Goal: Transaction & Acquisition: Purchase product/service

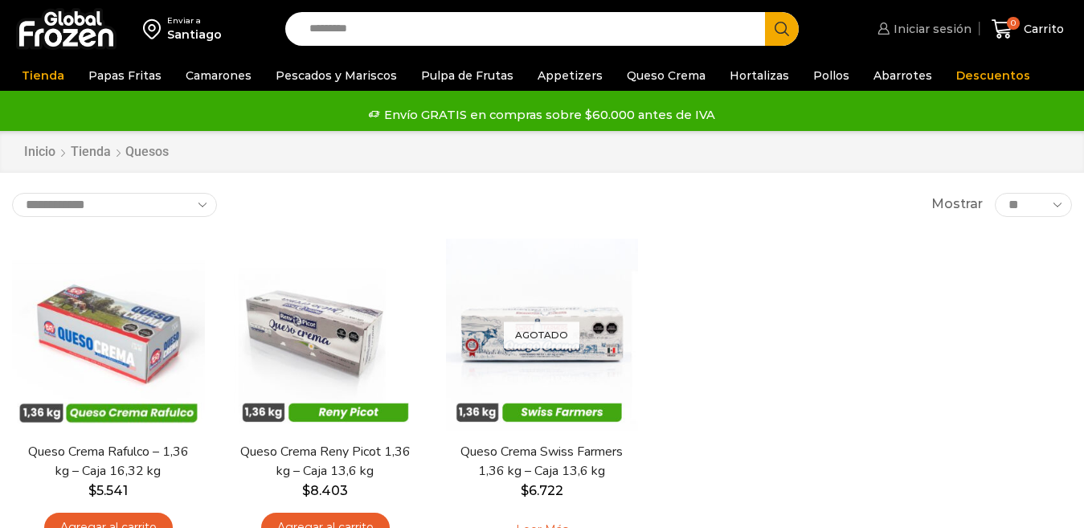
click at [918, 31] on span "Iniciar sesión" at bounding box center [931, 29] width 82 height 16
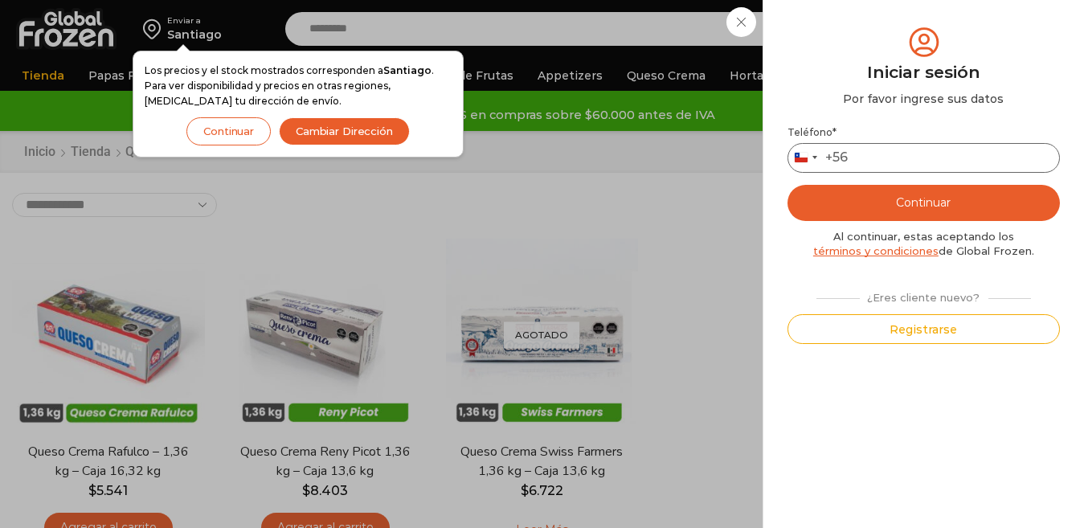
click at [878, 162] on input "Teléfono *" at bounding box center [924, 158] width 272 height 30
type input "*********"
click at [788, 185] on button "Continuar" at bounding box center [924, 203] width 272 height 36
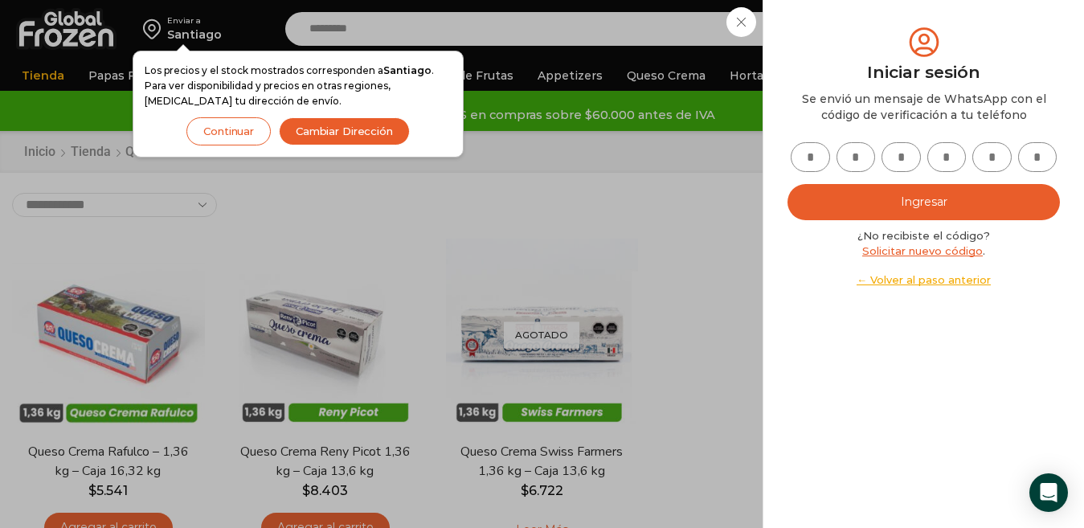
click at [813, 165] on input "text" at bounding box center [810, 157] width 39 height 30
type input "*"
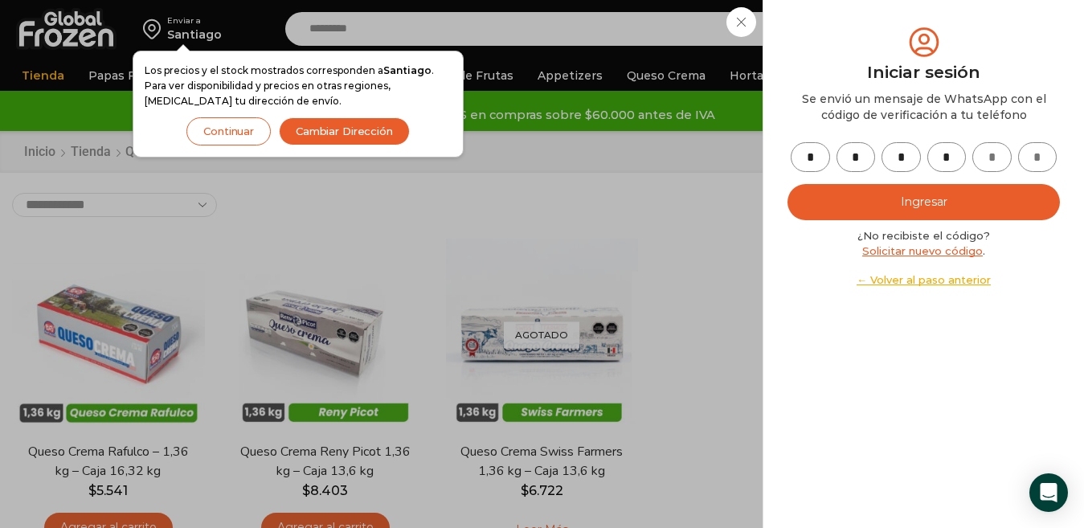
type input "*"
click at [898, 193] on button "Ingresar" at bounding box center [924, 202] width 272 height 36
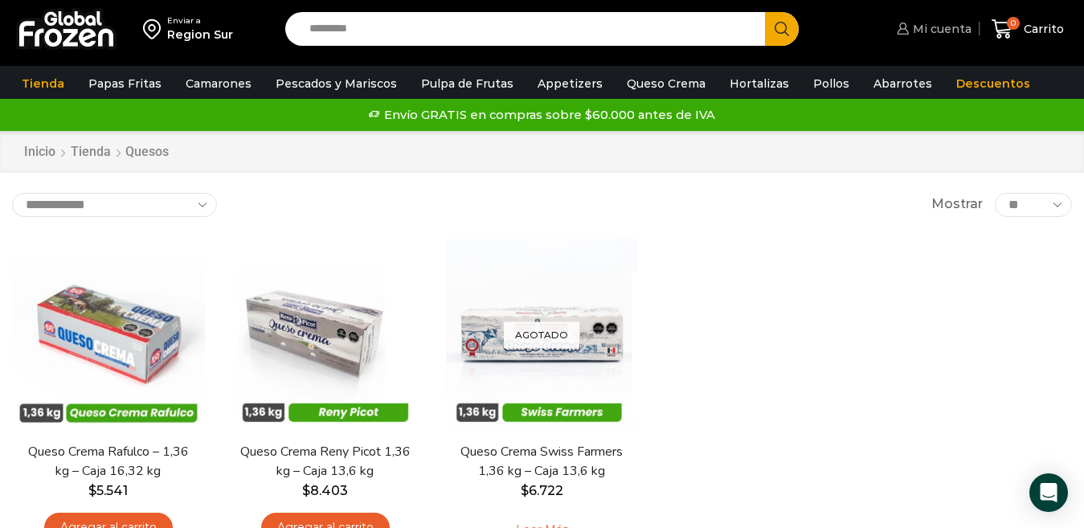
click at [945, 28] on span "Mi cuenta" at bounding box center [940, 29] width 63 height 16
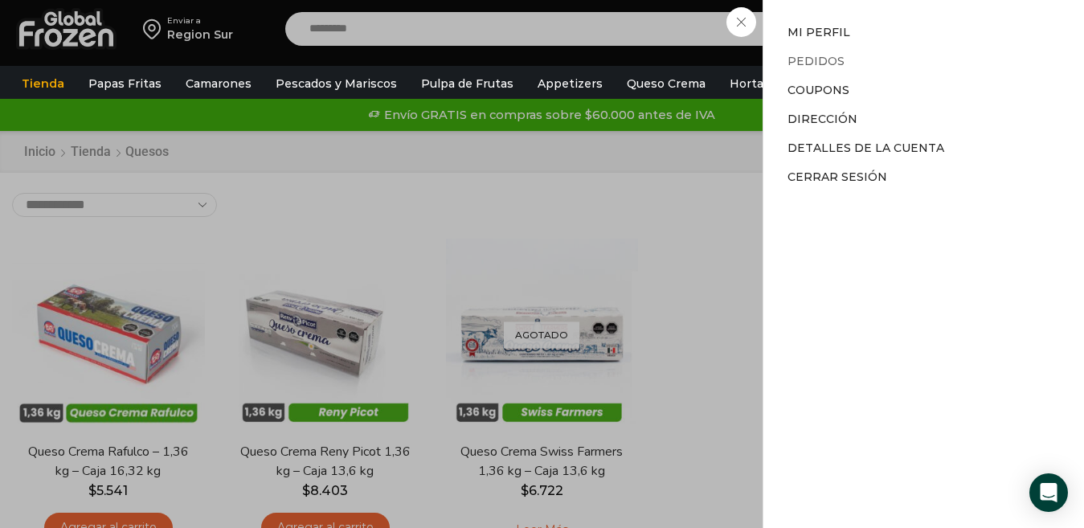
click at [807, 58] on link "Pedidos" at bounding box center [816, 61] width 57 height 14
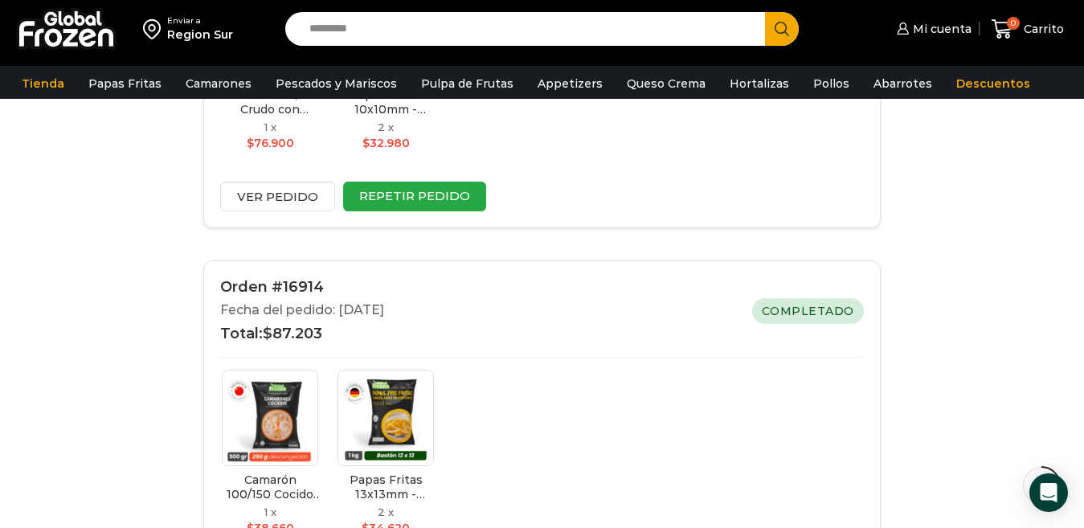
scroll to position [1232, 0]
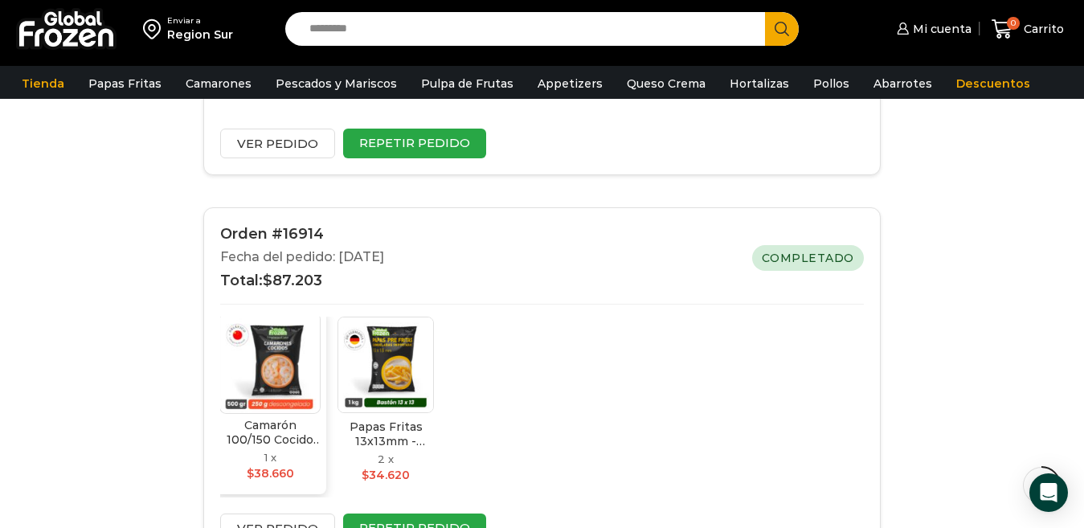
click at [256, 371] on img at bounding box center [269, 363] width 101 height 101
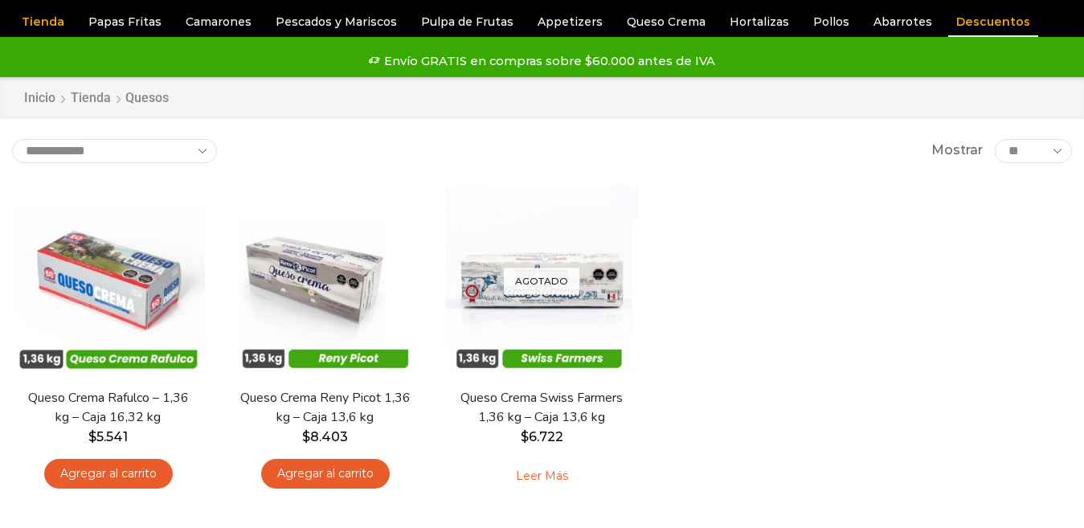
scroll to position [54, 0]
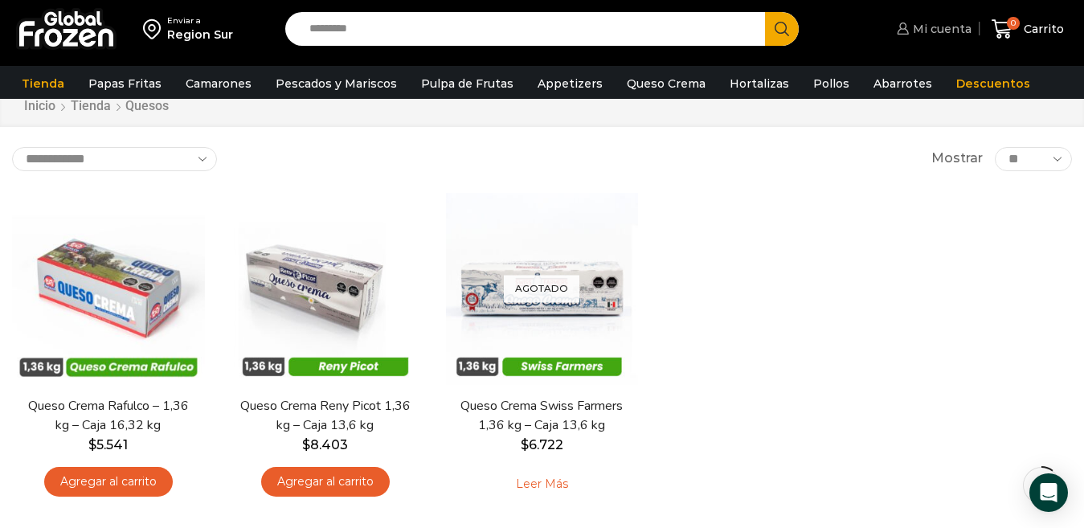
click at [927, 28] on span "Mi cuenta" at bounding box center [940, 29] width 63 height 16
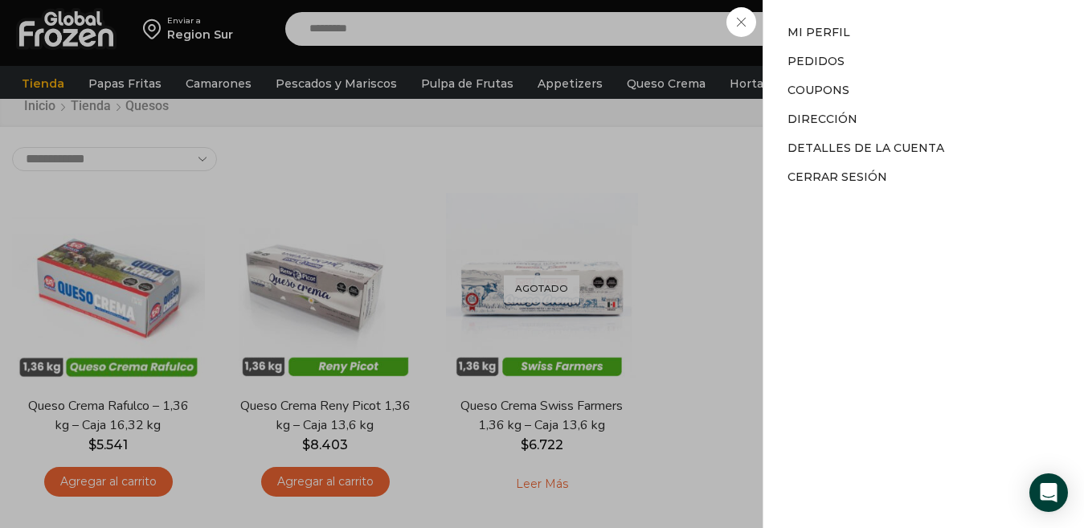
click at [826, 53] on li "Pedidos" at bounding box center [924, 61] width 272 height 29
click at [822, 58] on link "Pedidos" at bounding box center [816, 61] width 57 height 14
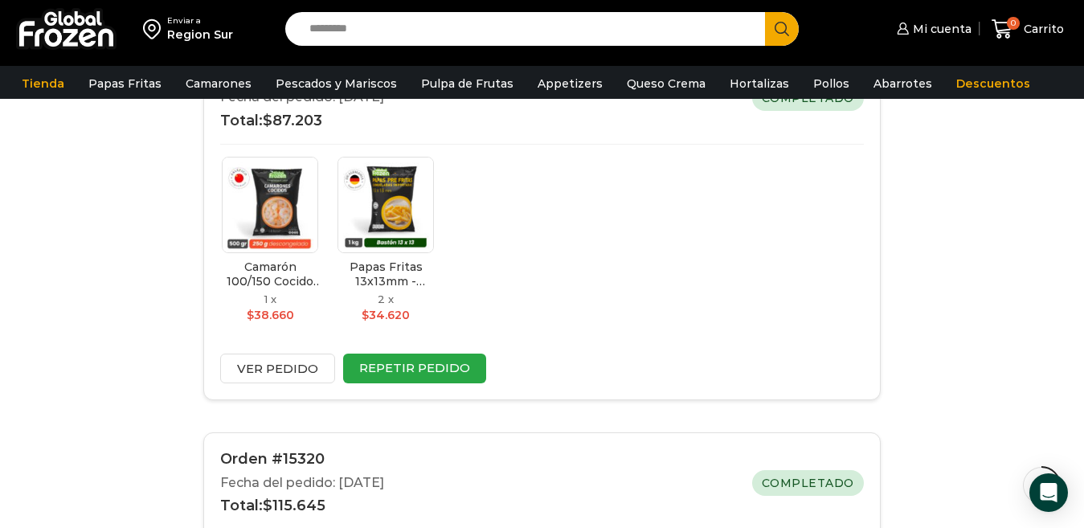
scroll to position [1393, 0]
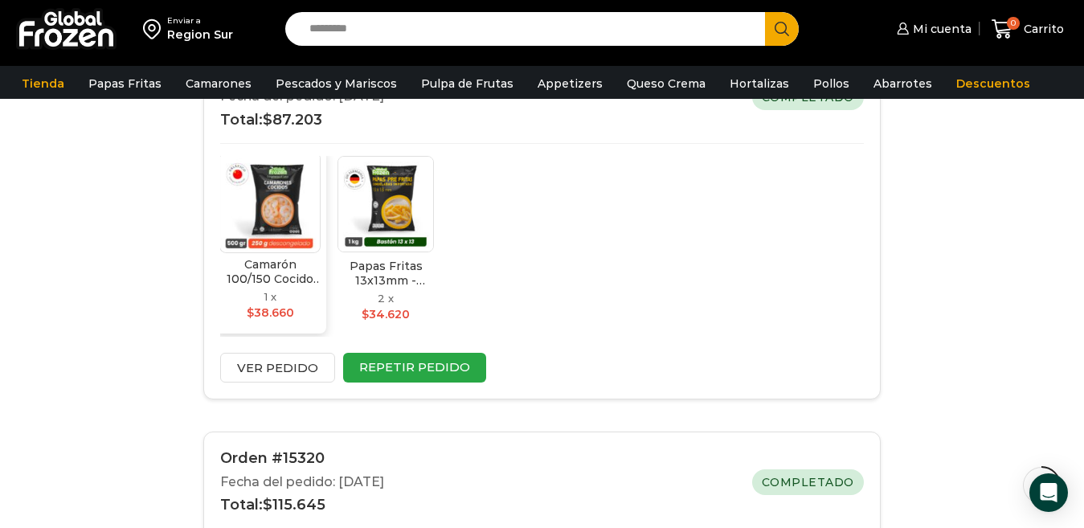
click at [261, 214] on img at bounding box center [269, 202] width 101 height 101
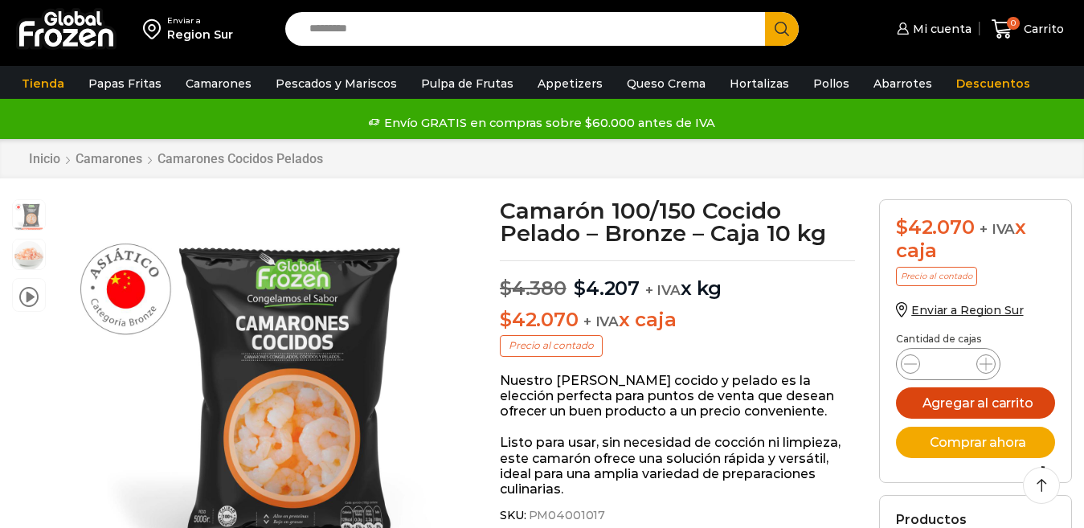
scroll to position [54, 0]
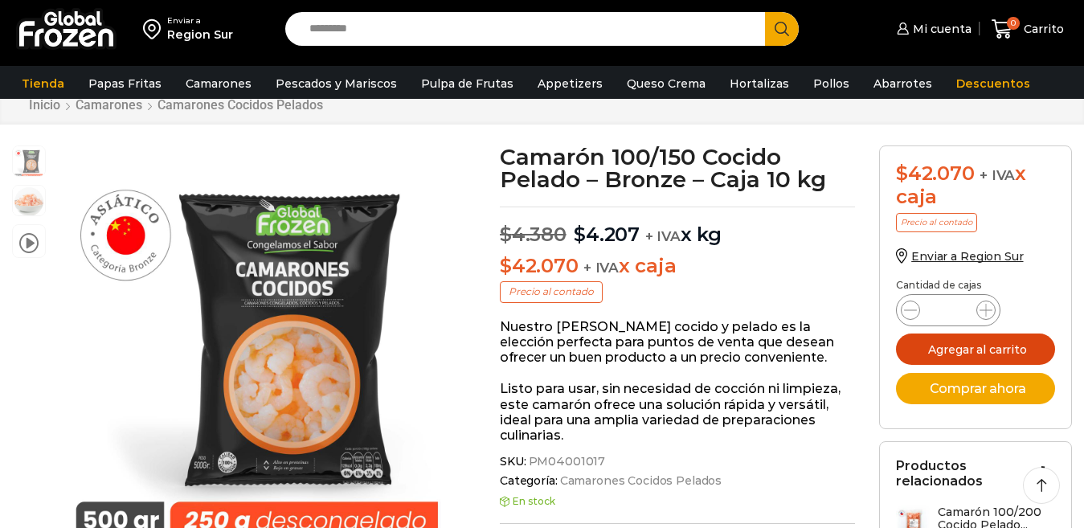
click at [977, 350] on button "Agregar al carrito" at bounding box center [975, 349] width 159 height 31
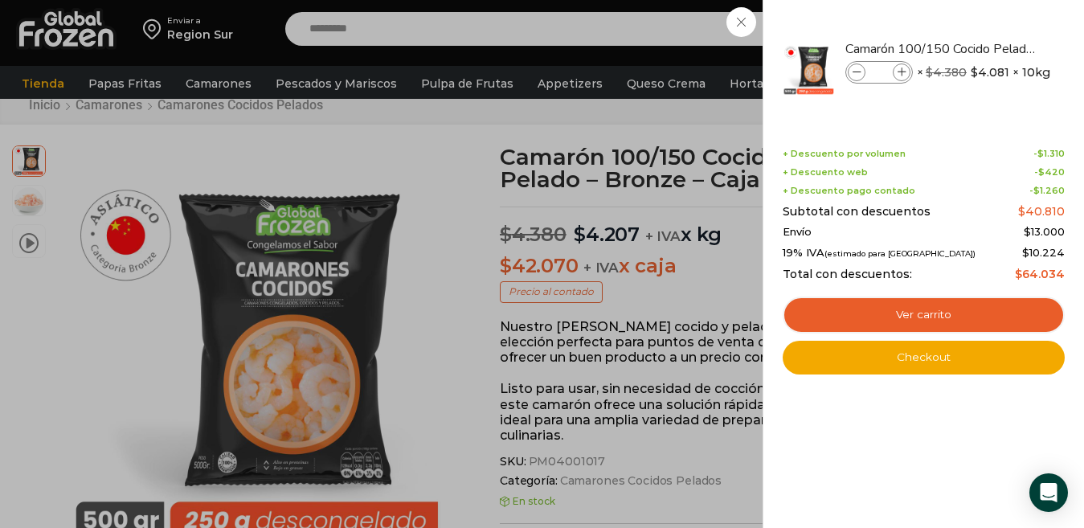
click at [988, 29] on div "1 Carrito 1 1 Shopping Cart *" at bounding box center [1028, 29] width 80 height 38
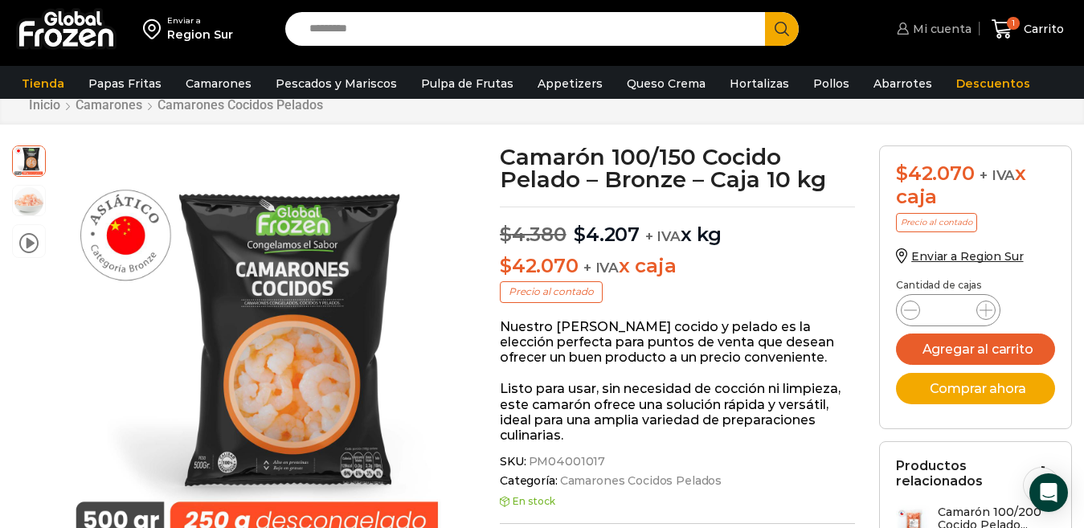
click at [935, 27] on span "Mi cuenta" at bounding box center [940, 29] width 63 height 16
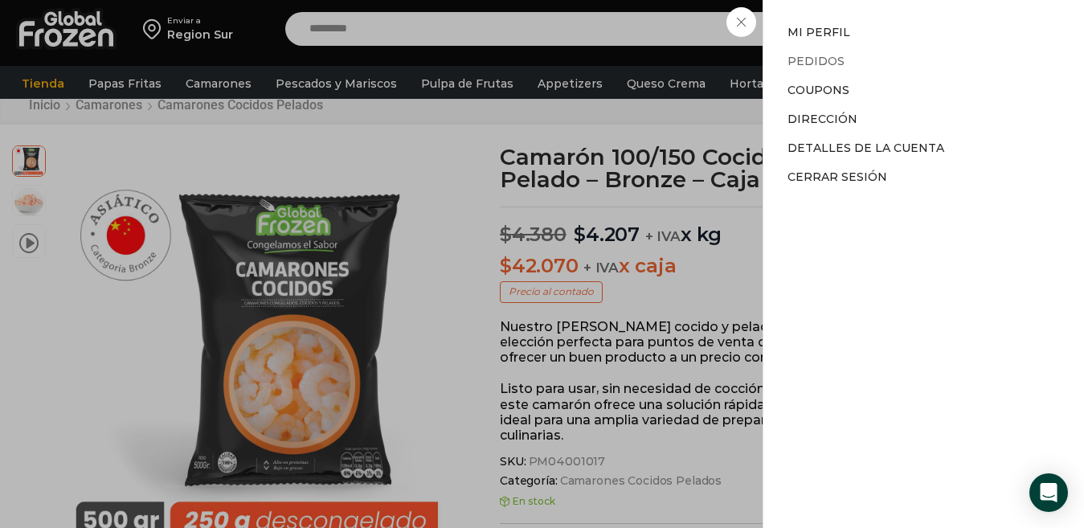
click at [804, 62] on link "Pedidos" at bounding box center [816, 61] width 57 height 14
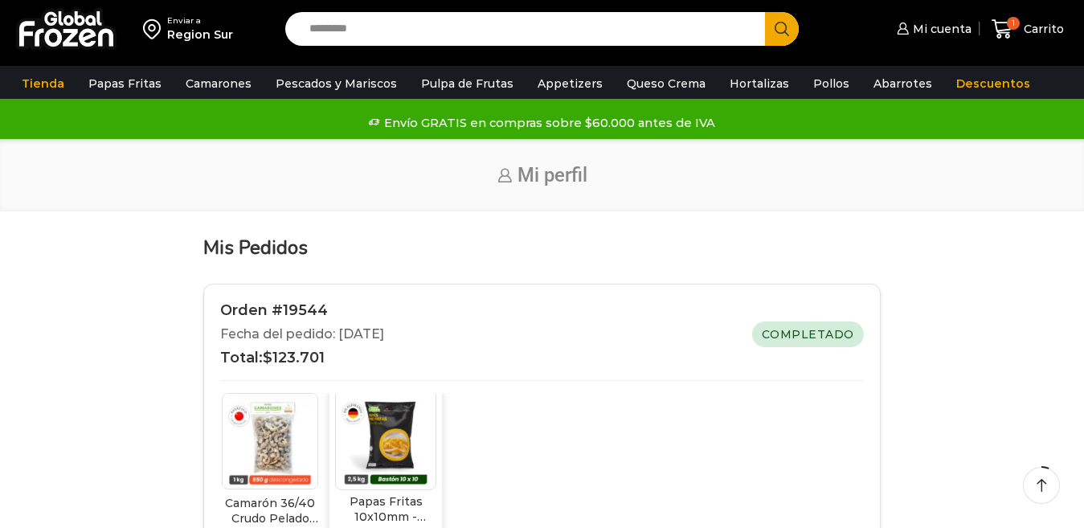
scroll to position [161, 0]
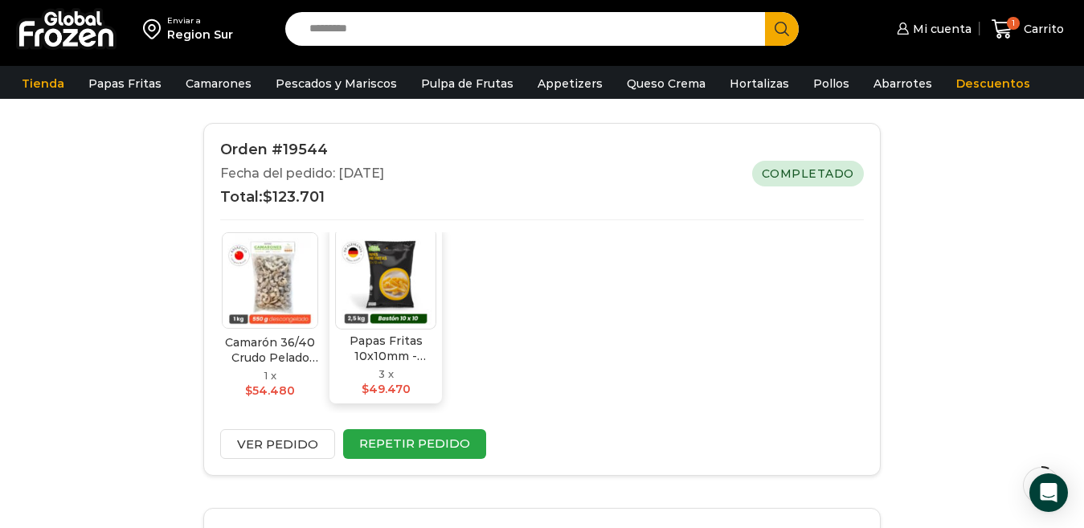
click at [389, 290] on img at bounding box center [385, 278] width 101 height 101
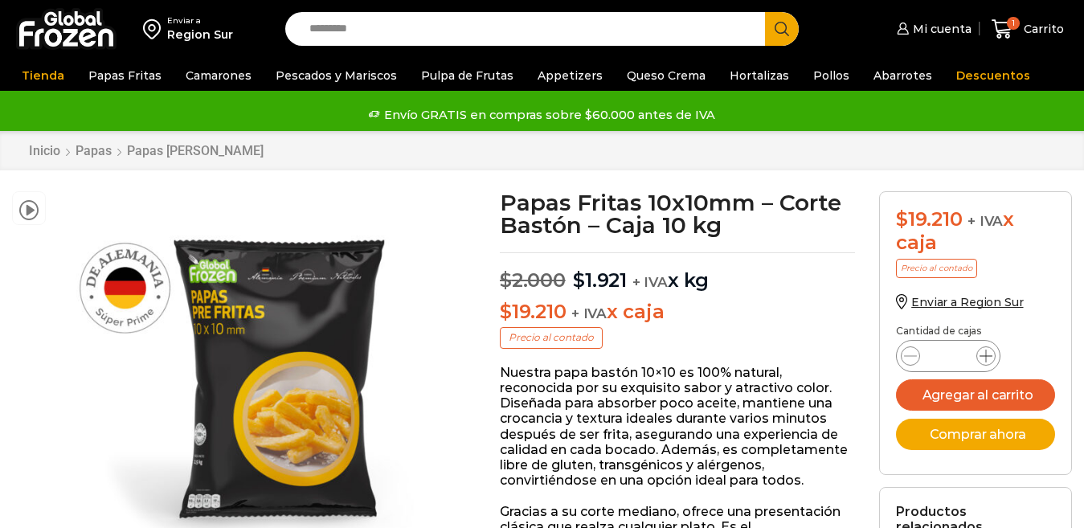
click at [985, 358] on icon at bounding box center [986, 356] width 13 height 13
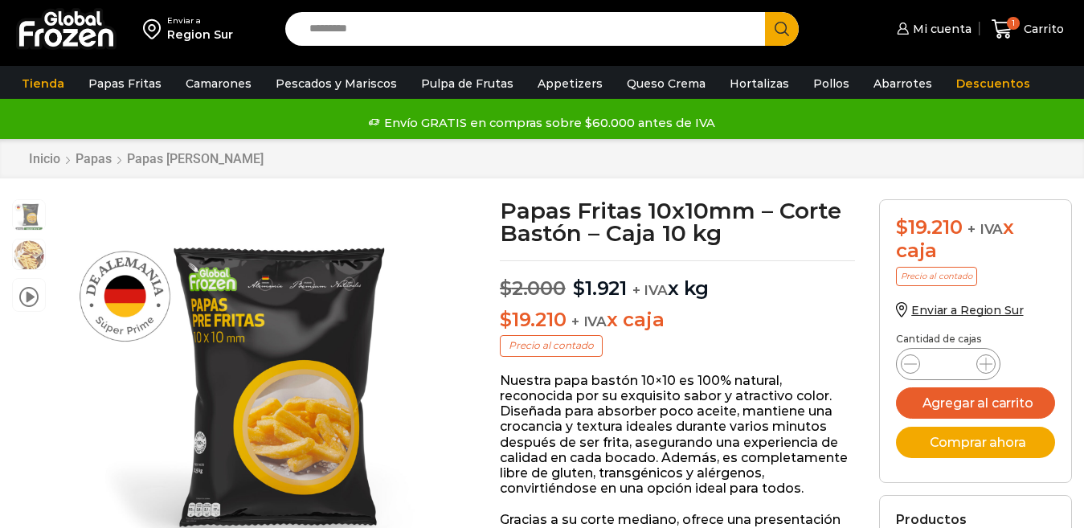
scroll to position [1, 0]
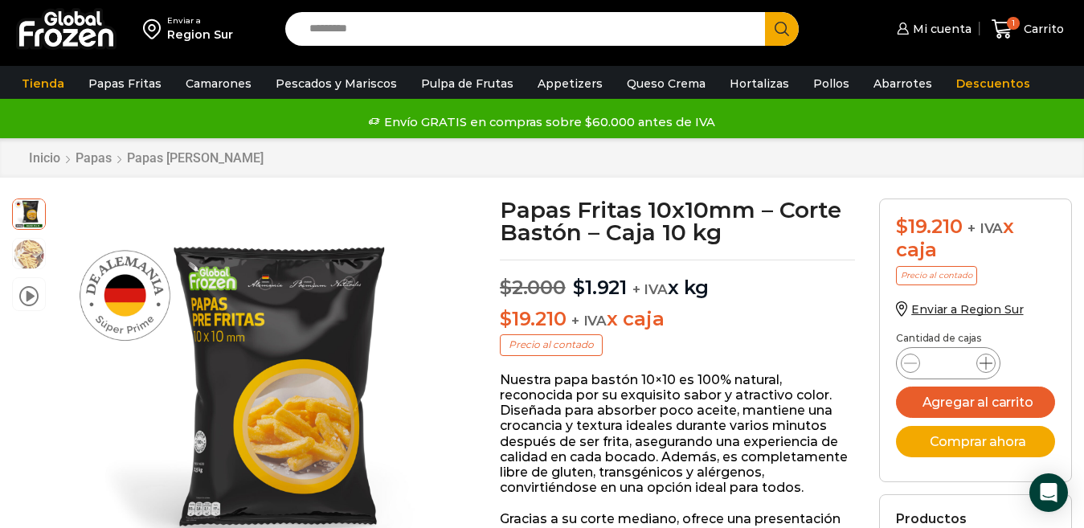
click at [981, 368] on icon at bounding box center [986, 363] width 13 height 13
type input "*"
click at [976, 403] on button "Agregar al carrito" at bounding box center [975, 402] width 159 height 31
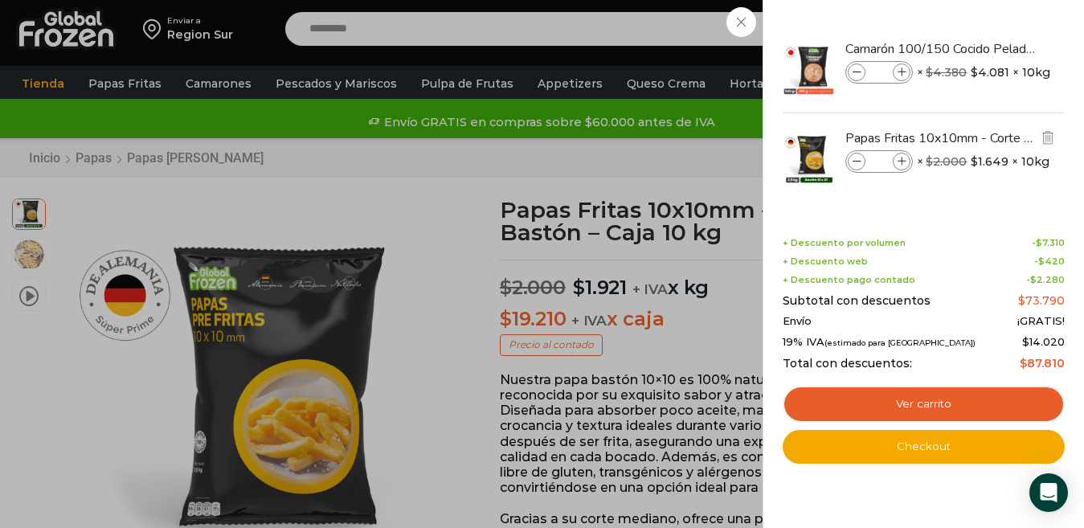
click at [900, 162] on icon at bounding box center [902, 162] width 9 height 9
type input "*"
click at [873, 208] on div "Camarón 100/150 Cocido Pelado - Bronze - Caja 10 kg Camarón 100/150 Cocido Pela…" at bounding box center [923, 119] width 277 height 190
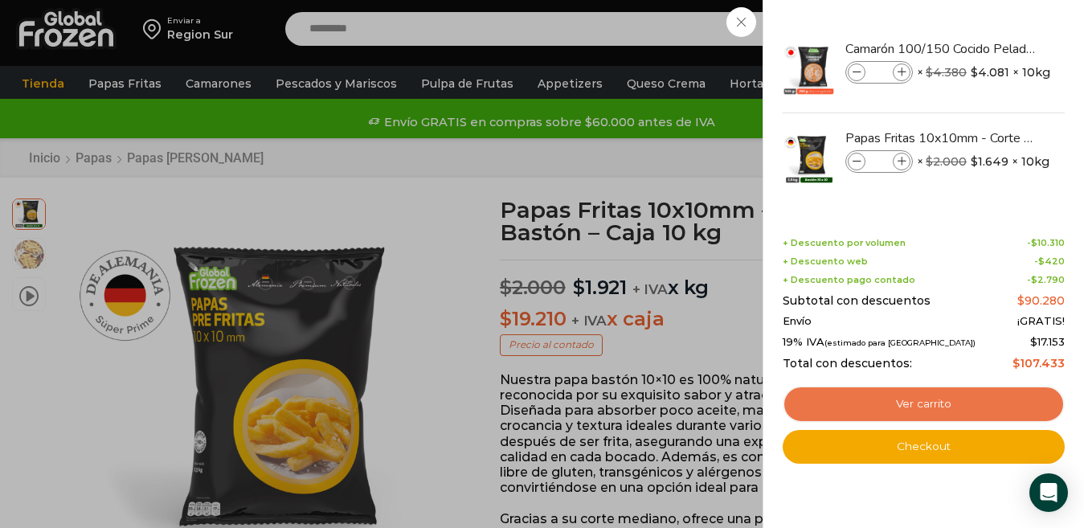
click at [932, 410] on link "Ver carrito" at bounding box center [924, 404] width 282 height 37
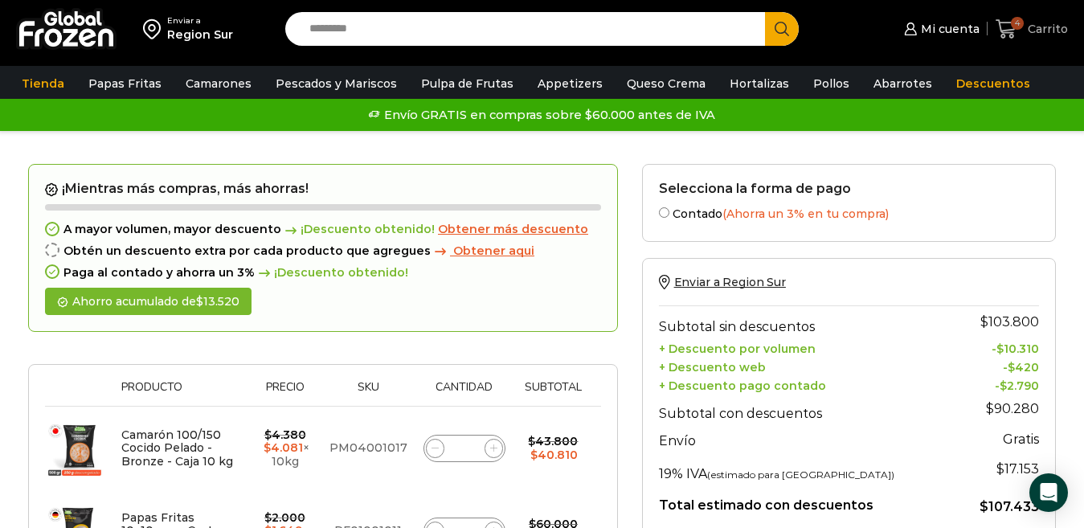
click at [1035, 32] on span "Carrito" at bounding box center [1046, 29] width 44 height 16
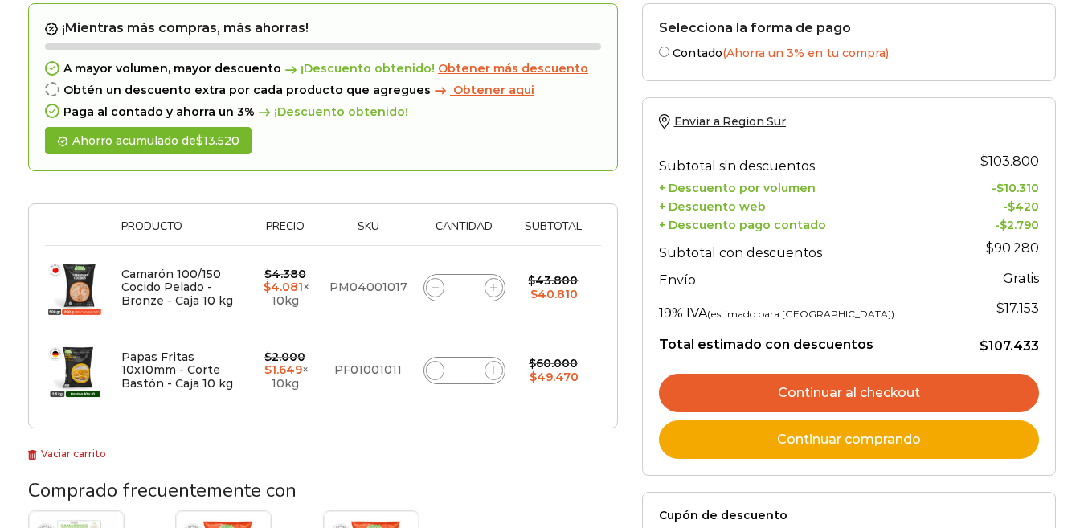
scroll to position [161, 0]
